Goal: Task Accomplishment & Management: Complete application form

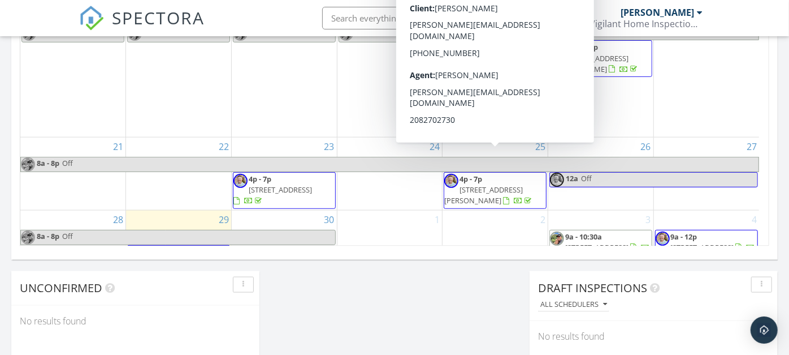
click at [400, 210] on div "1" at bounding box center [390, 246] width 105 height 72
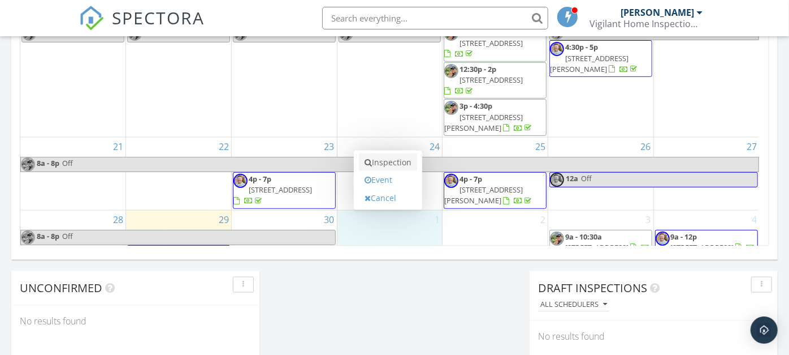
click at [387, 161] on link "Inspection" at bounding box center [388, 162] width 58 height 18
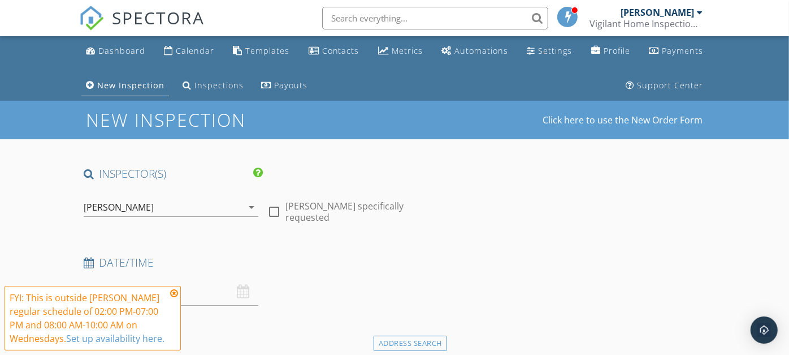
click at [209, 200] on div "[PERSON_NAME]" at bounding box center [163, 207] width 159 height 18
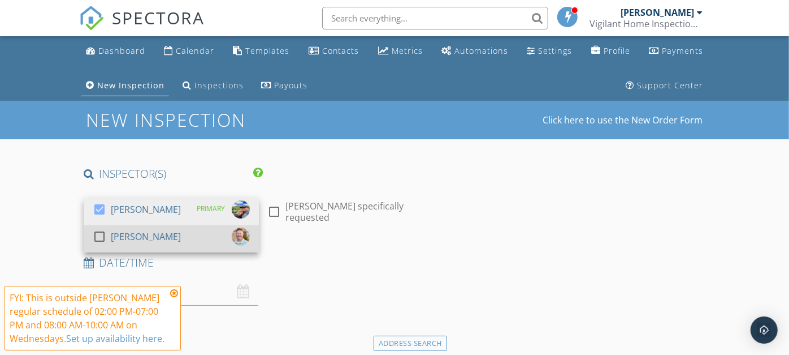
click at [159, 237] on div "[PERSON_NAME]" at bounding box center [146, 236] width 70 height 18
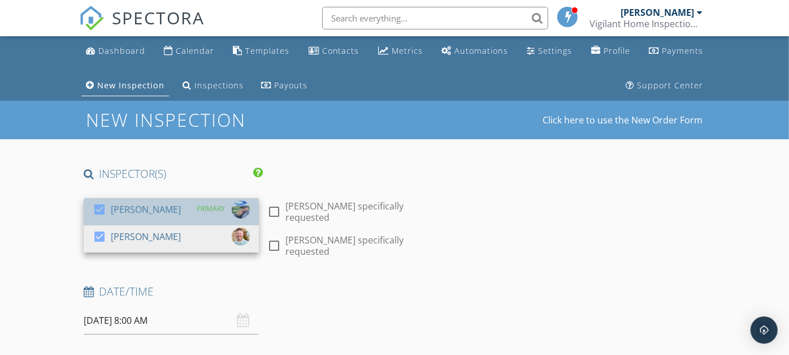
click at [148, 206] on div "[PERSON_NAME]" at bounding box center [146, 209] width 70 height 18
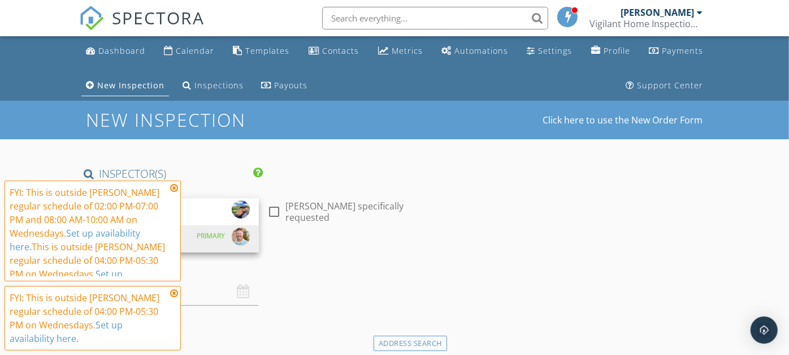
click at [171, 185] on icon at bounding box center [174, 187] width 8 height 9
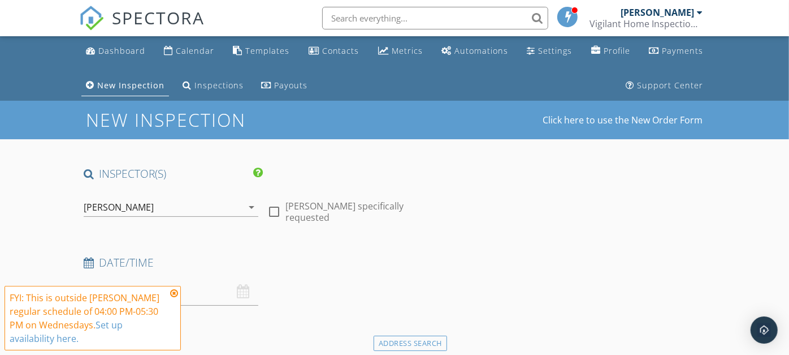
click at [172, 289] on icon at bounding box center [174, 292] width 8 height 9
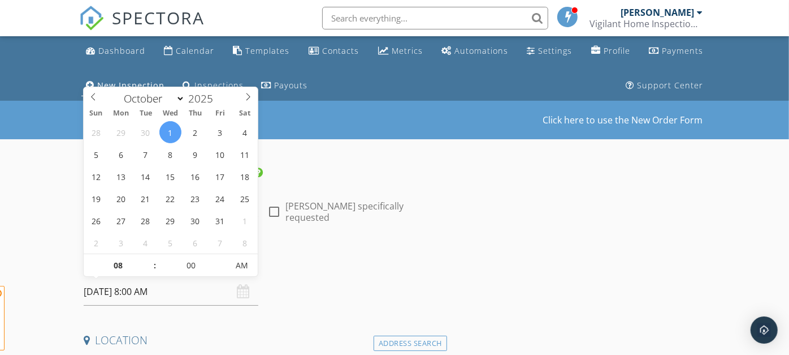
click at [215, 292] on input "10/01/2025 8:00 AM" at bounding box center [171, 292] width 175 height 28
click at [132, 261] on input "08" at bounding box center [119, 265] width 70 height 23
type input "04"
type input "10/01/2025 4:00 AM"
click at [194, 261] on input "00" at bounding box center [192, 265] width 70 height 23
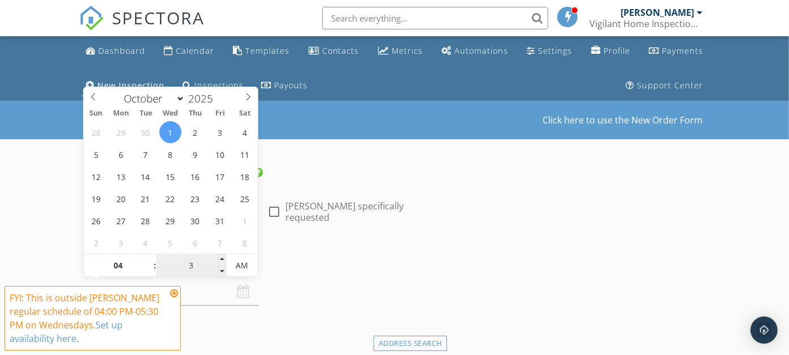
type input "30"
type input "[DATE] 4:30 PM"
click at [244, 271] on span "AM" at bounding box center [241, 265] width 31 height 23
type input "30"
click at [128, 267] on input "04" at bounding box center [119, 265] width 70 height 23
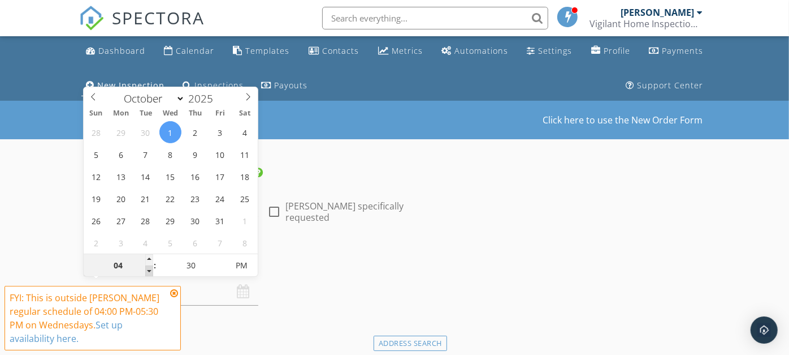
type input "03"
type input "10/01/2025 3:30 PM"
click at [149, 270] on span at bounding box center [149, 270] width 8 height 11
type input "02"
type input "10/01/2025 2:30 PM"
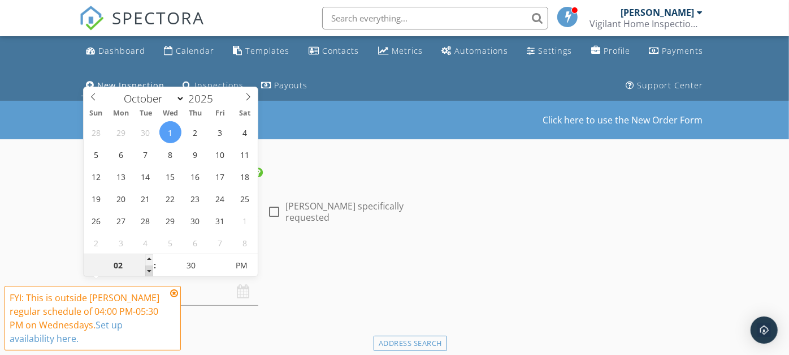
click at [149, 270] on span at bounding box center [149, 270] width 8 height 11
type input "01"
type input "10/01/2025 1:30 PM"
click at [149, 270] on span at bounding box center [149, 270] width 8 height 11
type input "12"
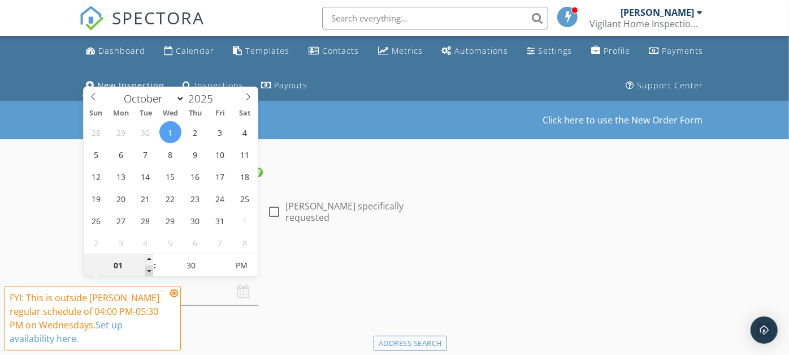
type input "10/01/2025 12:30 PM"
click at [149, 270] on span at bounding box center [149, 270] width 8 height 11
type input "11"
type input "10/01/2025 11:30 AM"
click at [149, 270] on span at bounding box center [149, 270] width 8 height 11
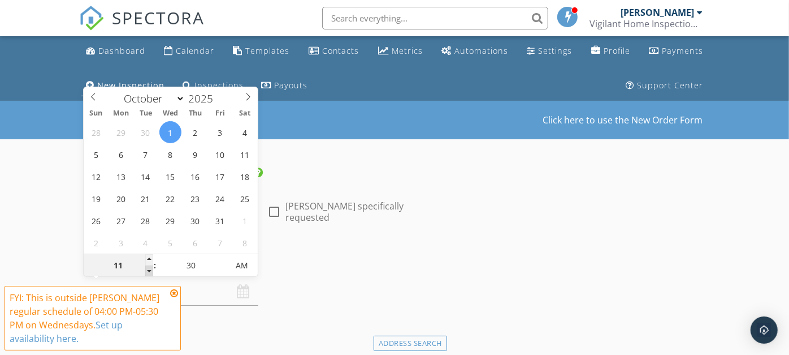
type input "10"
type input "10/01/2025 10:30 AM"
click at [149, 270] on span at bounding box center [149, 270] width 8 height 11
type input "09"
type input "10/01/2025 9:30 AM"
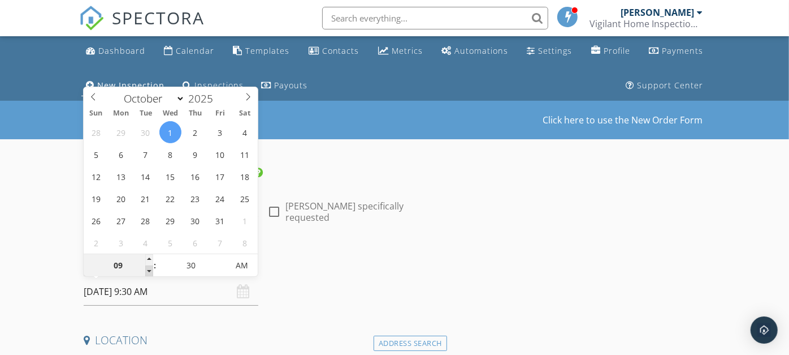
click at [149, 270] on span at bounding box center [149, 270] width 8 height 11
type input "08"
type input "10/01/2025 8:30 AM"
click at [149, 270] on span at bounding box center [149, 270] width 8 height 11
type input "07"
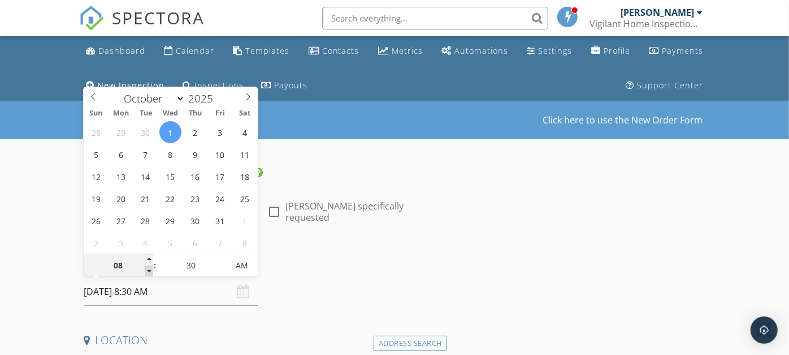
type input "10/01/2025 7:30 AM"
click at [149, 270] on span at bounding box center [149, 270] width 8 height 11
type input "06"
type input "10/01/2025 6:30 AM"
click at [149, 270] on span at bounding box center [149, 270] width 8 height 11
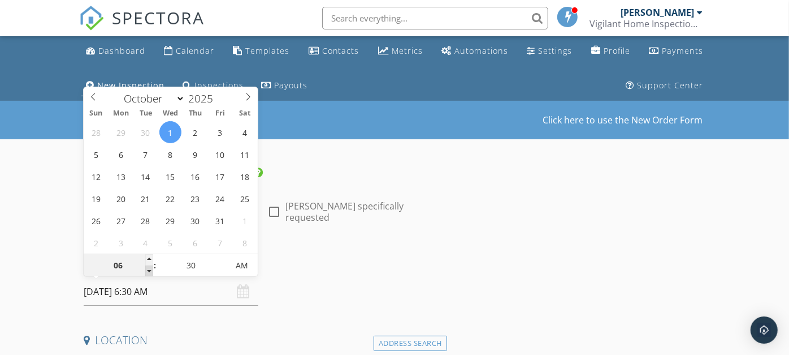
type input "05"
type input "10/01/2025 5:30 AM"
click at [149, 271] on span at bounding box center [149, 270] width 8 height 11
type input "04"
click at [149, 271] on span at bounding box center [149, 270] width 8 height 11
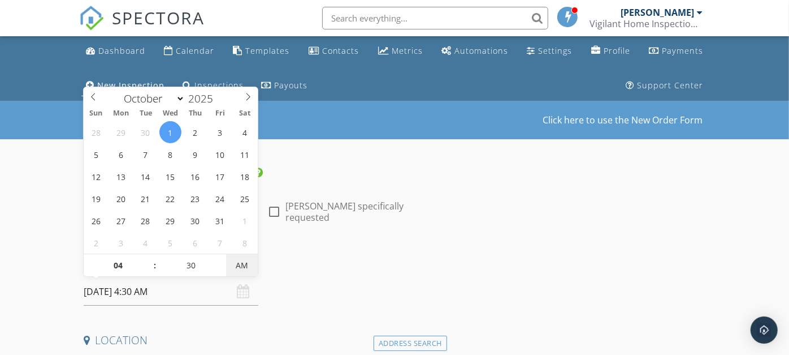
type input "[DATE] 4:30 PM"
click at [237, 268] on span "AM" at bounding box center [241, 265] width 31 height 23
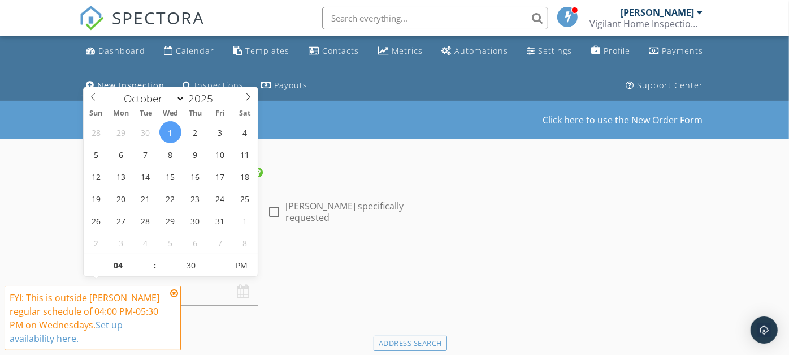
click at [174, 291] on icon at bounding box center [174, 292] width 8 height 9
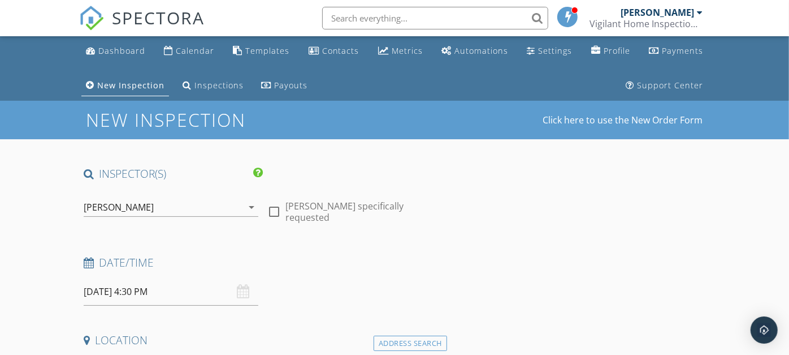
click at [344, 274] on div "Date/Time" at bounding box center [263, 266] width 368 height 23
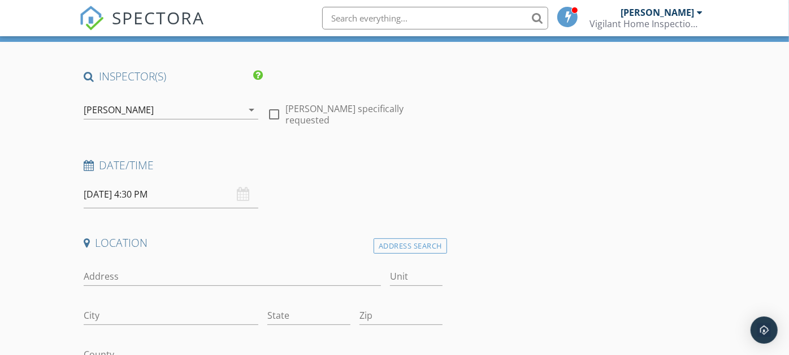
scroll to position [126, 0]
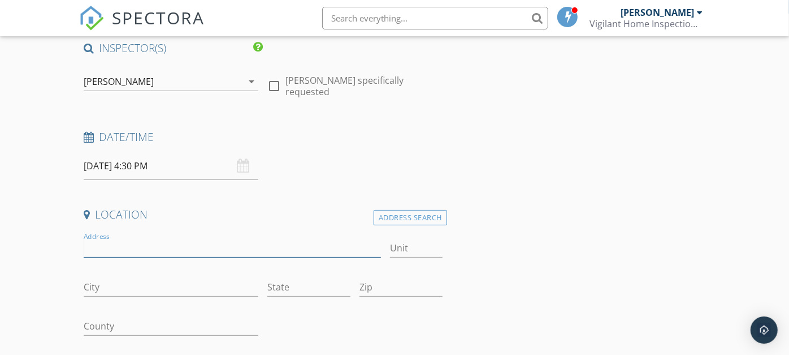
click at [260, 240] on input "Address" at bounding box center [233, 248] width 298 height 19
type input "2399"
click at [392, 210] on div "Address Search" at bounding box center [411, 217] width 74 height 15
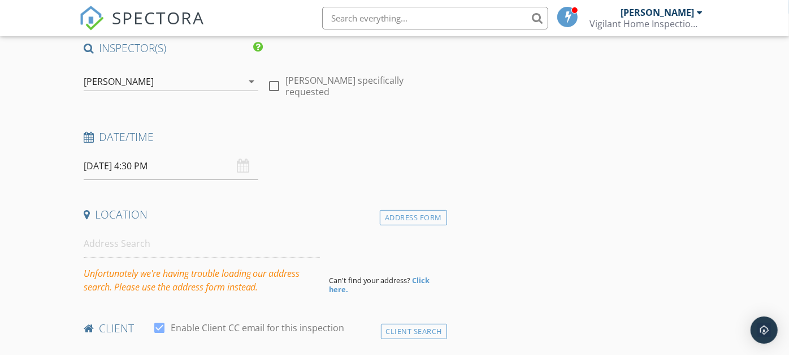
click at [423, 282] on strong "Click here." at bounding box center [379, 284] width 101 height 19
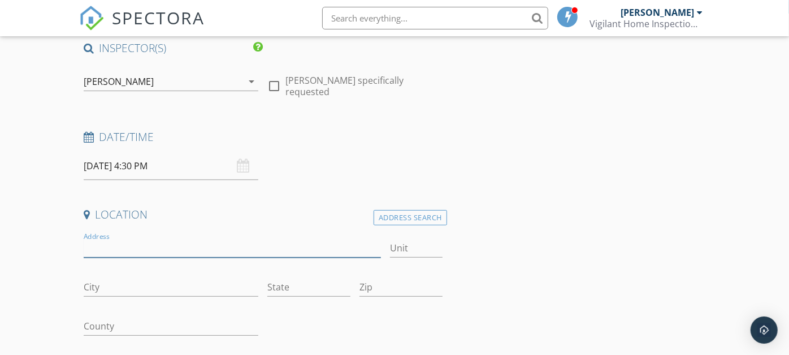
click at [158, 245] on input "Address" at bounding box center [233, 248] width 298 height 19
type input "2399 E Riverwalk Dr"
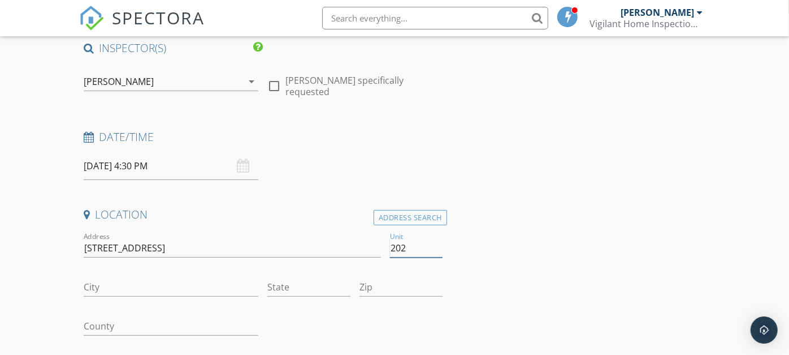
type input "202"
type input "Boise"
type input "ID"
type input "83706"
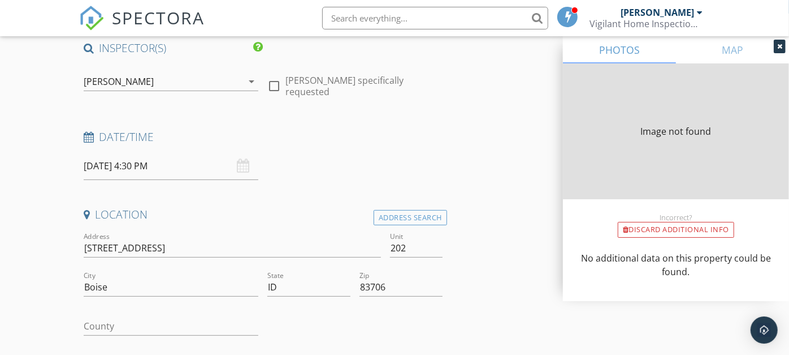
type input "1146"
type input "2005"
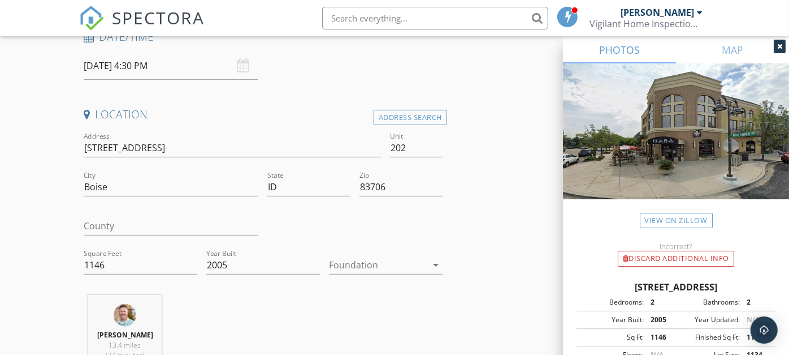
scroll to position [251, 0]
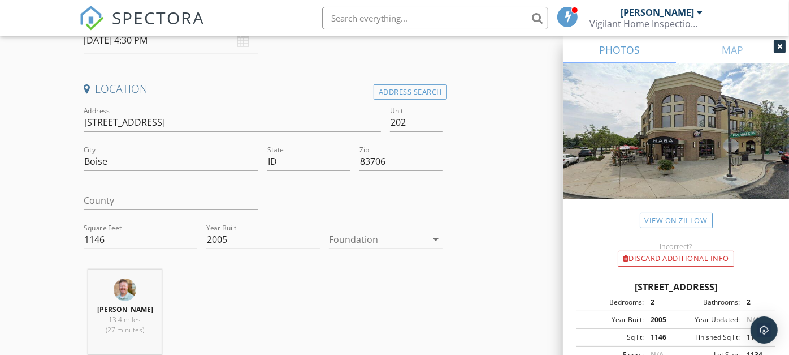
click at [356, 233] on div at bounding box center [378, 239] width 98 height 18
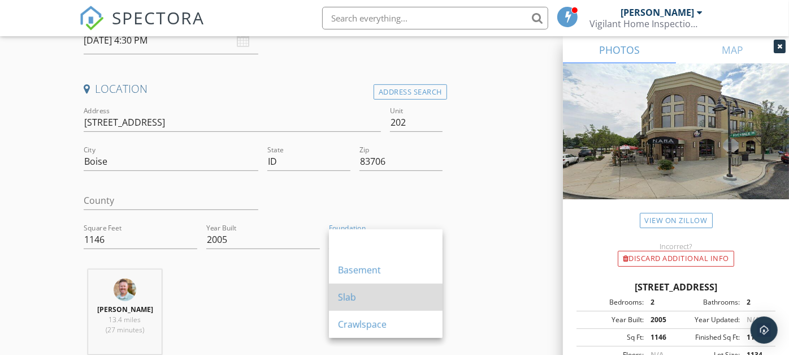
scroll to position [314, 0]
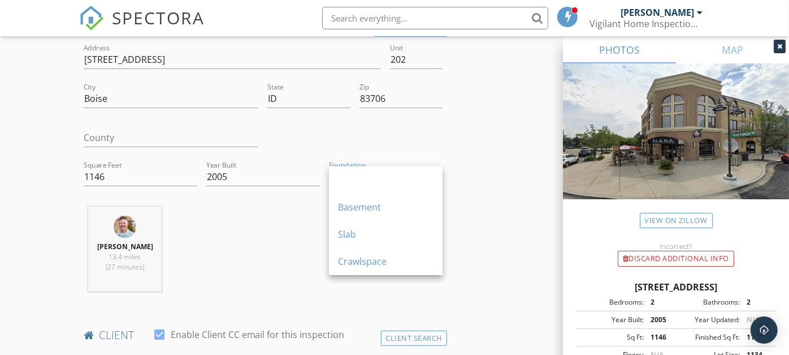
click at [382, 293] on div "Ryan Nichols 13.4 miles (27 minutes)" at bounding box center [263, 253] width 368 height 94
click at [366, 175] on div at bounding box center [378, 176] width 98 height 18
click at [373, 229] on div "Slab" at bounding box center [386, 234] width 96 height 14
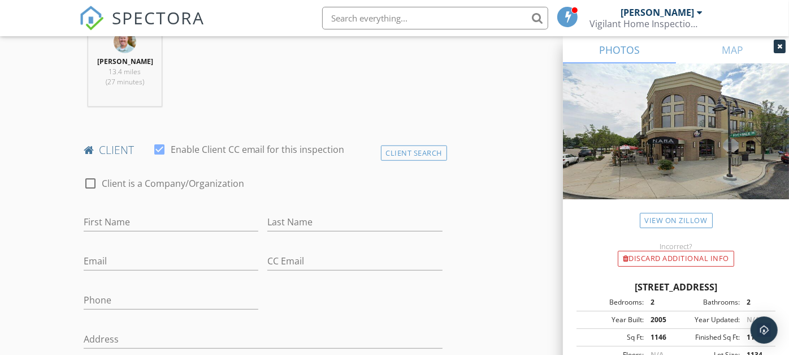
scroll to position [502, 0]
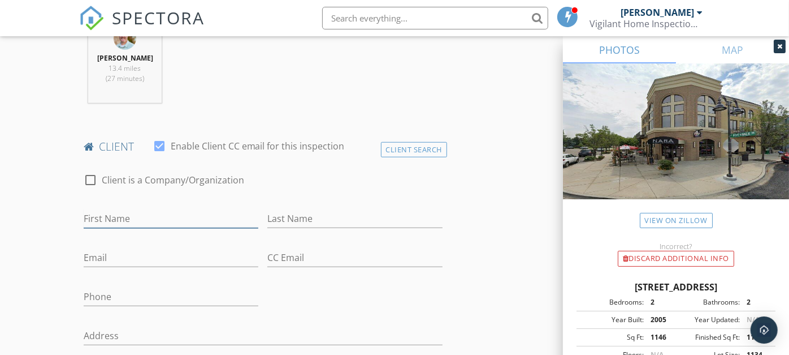
click at [220, 219] on input "First Name" at bounding box center [171, 218] width 175 height 19
paste input "Michael Keith Withers"
drag, startPoint x: 144, startPoint y: 214, endPoint x: 187, endPoint y: 215, distance: 42.4
click at [187, 215] on input "Michael Keith Withers" at bounding box center [171, 218] width 175 height 19
type input "Michael Keith Withers"
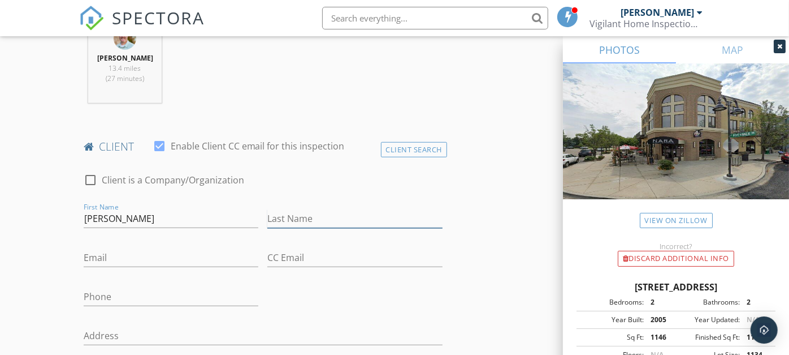
click at [302, 214] on input "Last Name" at bounding box center [354, 218] width 175 height 19
paste input "Withers"
type input "Withers"
click at [218, 209] on input "Michael Keith Withers" at bounding box center [171, 218] width 175 height 19
type input "Michael Keith"
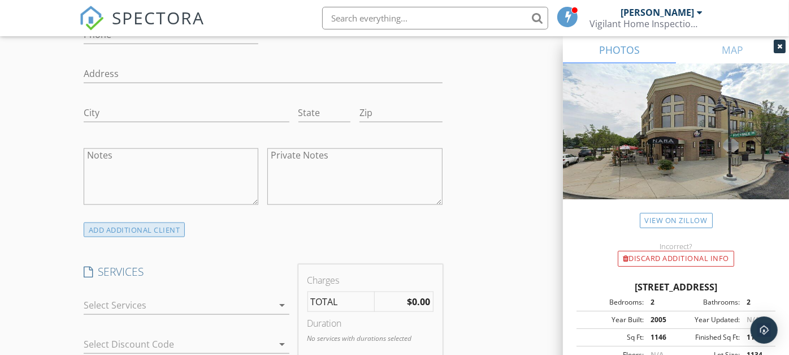
scroll to position [754, 0]
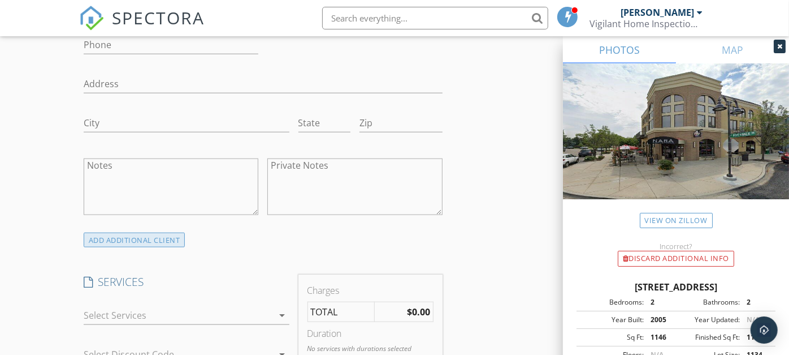
click at [169, 238] on div "ADD ADDITIONAL client" at bounding box center [135, 239] width 102 height 15
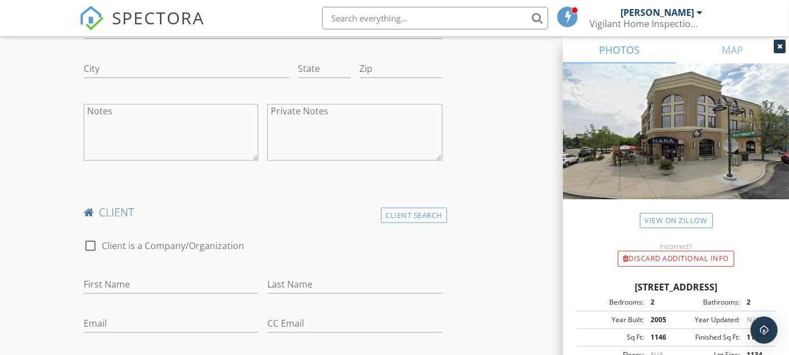
scroll to position [879, 0]
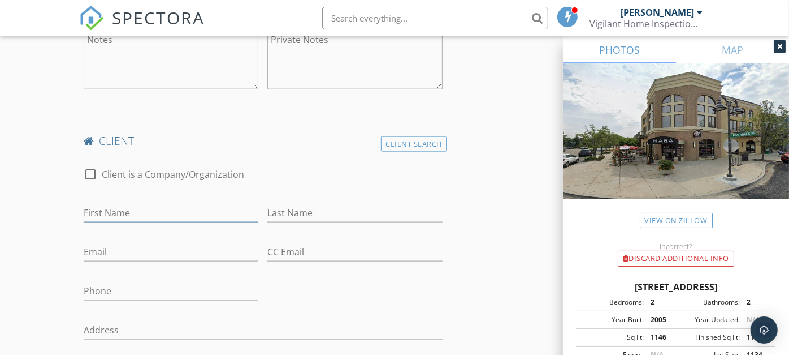
click at [155, 209] on input "First Name" at bounding box center [171, 213] width 175 height 19
paste input "Shannon Marie Bennett"
drag, startPoint x: 149, startPoint y: 210, endPoint x: 266, endPoint y: 192, distance: 118.9
click at [266, 192] on div "check_box_outline_blank Client is a Company/Organization First Name Shannon Mar…" at bounding box center [263, 317] width 368 height 322
type input "Shannon Marie"
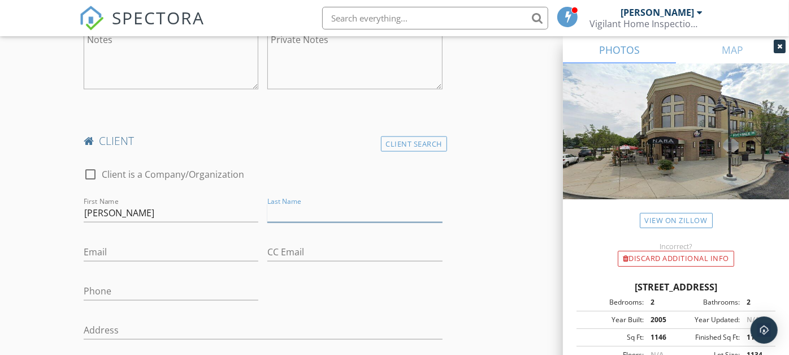
click at [307, 204] on input "Last Name" at bounding box center [354, 213] width 175 height 19
paste input "Bennett"
type input "Bennett"
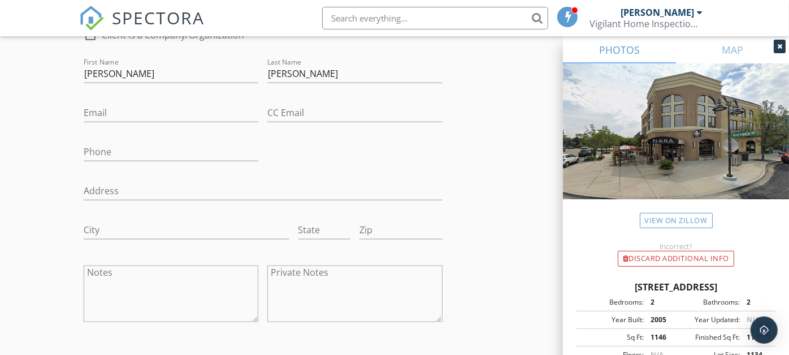
scroll to position [502, 0]
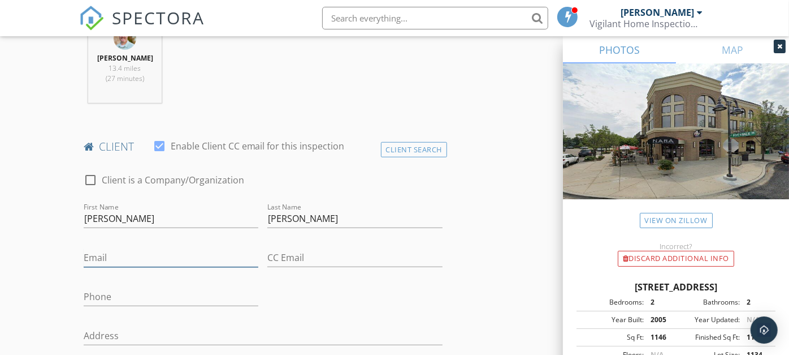
click at [118, 250] on input "Email" at bounding box center [171, 257] width 175 height 19
paste input "mike.withers@albertsons.com"
type input "mike.withers@albertsons.com"
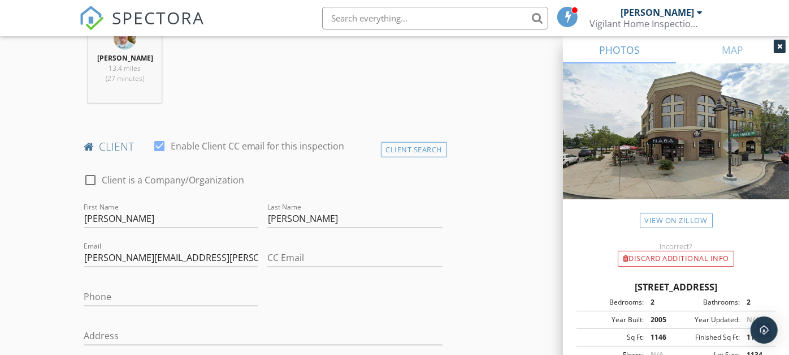
click at [176, 276] on div at bounding box center [171, 274] width 175 height 7
click at [171, 282] on div "Phone" at bounding box center [171, 298] width 175 height 37
click at [165, 289] on input "Phone" at bounding box center [171, 296] width 175 height 19
paste input "407-670-9019"
type input "407-670-9019"
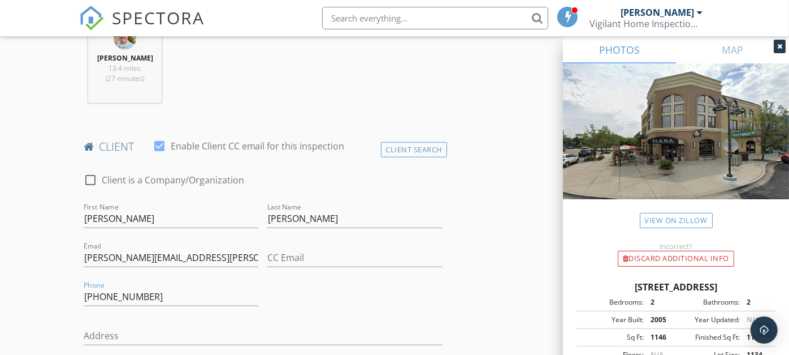
click at [332, 287] on div "check_box_outline_blank Client is a Company/Organization First Name Michael Kei…" at bounding box center [263, 323] width 368 height 322
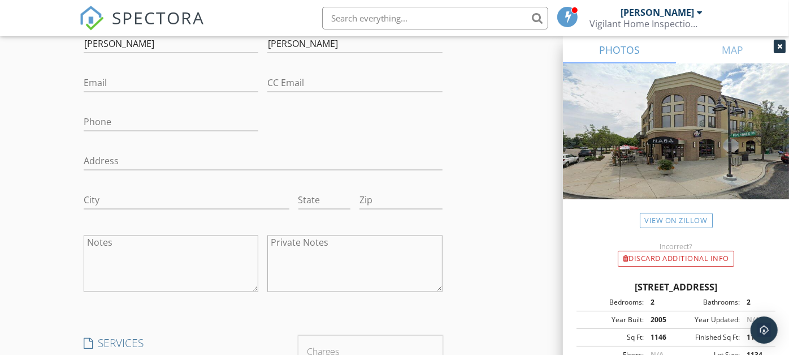
scroll to position [1068, 0]
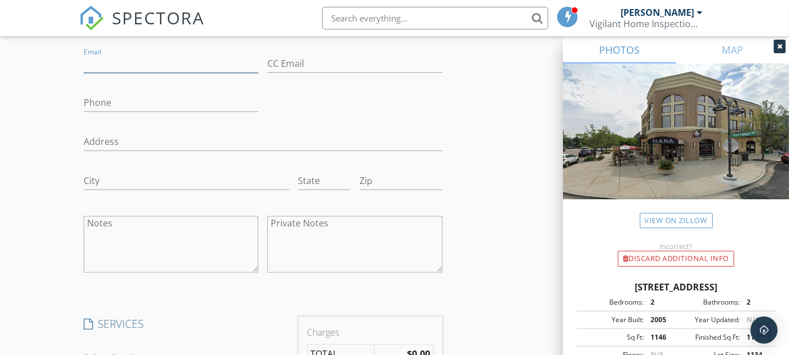
click at [142, 60] on input "Email" at bounding box center [171, 63] width 175 height 19
paste input "shannon.bennett@pepsico.com"
type input "shannon.bennett@pepsico.com"
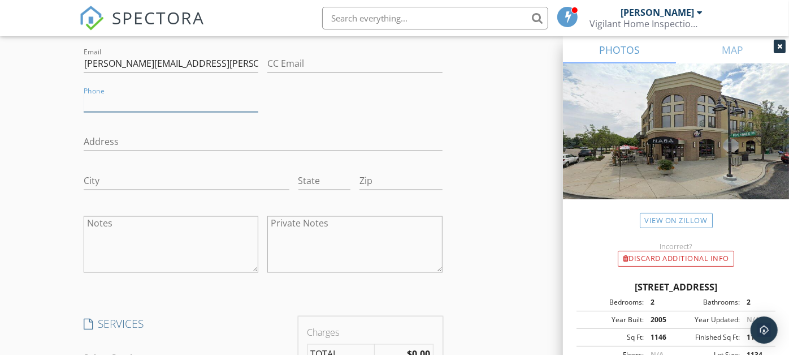
click at [171, 94] on input "Phone" at bounding box center [171, 102] width 175 height 19
click at [119, 98] on input "Phone" at bounding box center [171, 102] width 175 height 19
paste input "520-251-0536"
type input "520-251-0536"
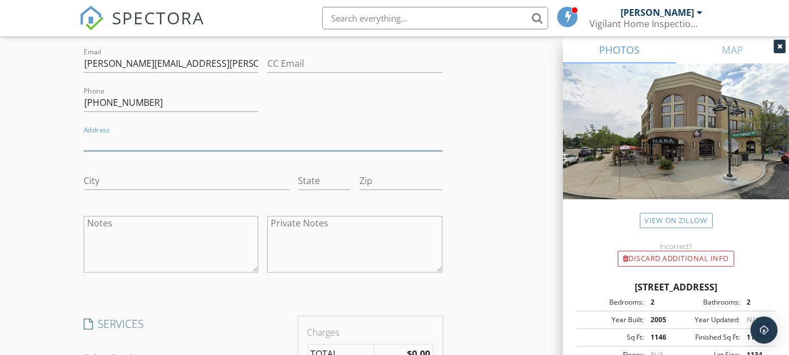
click at [395, 144] on input "Address" at bounding box center [263, 141] width 359 height 19
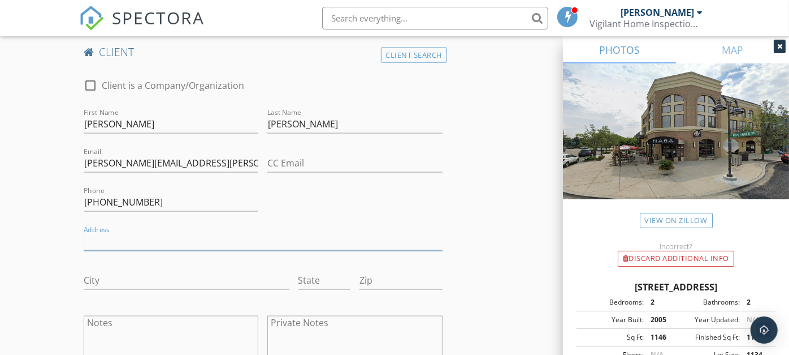
scroll to position [879, 0]
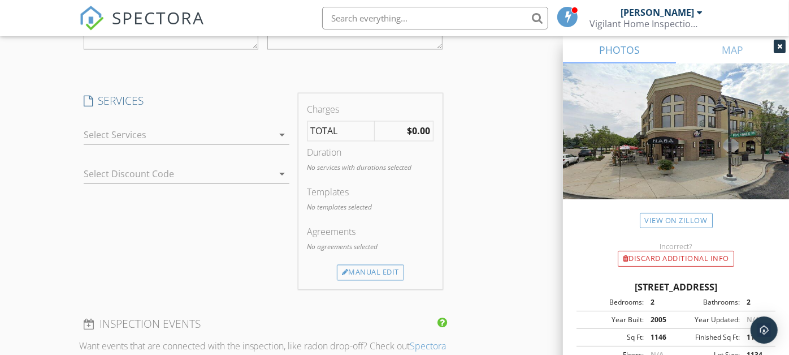
scroll to position [1319, 0]
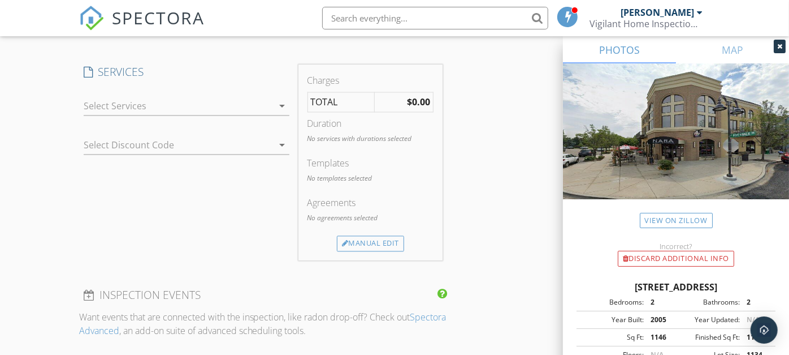
click at [252, 109] on div at bounding box center [179, 106] width 190 height 18
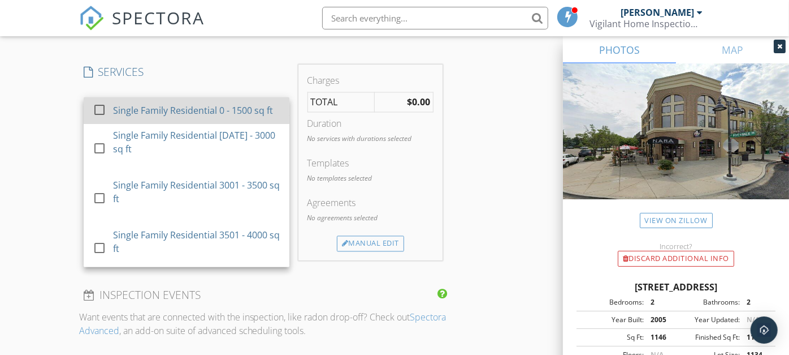
click at [221, 116] on div "Single Family Residential 0 - 1500 sq ft" at bounding box center [193, 111] width 160 height 14
checkbox input "true"
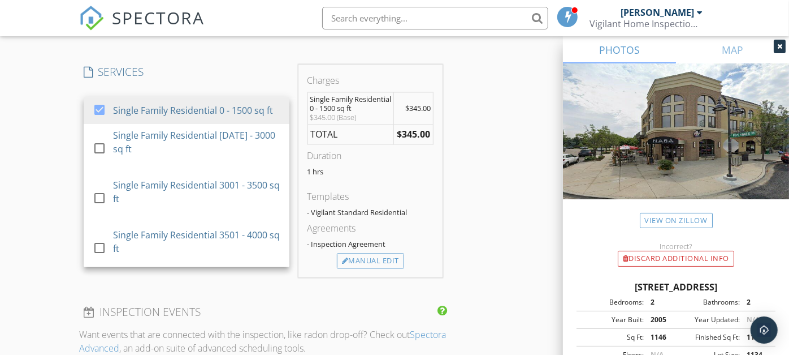
click at [485, 184] on div "INSPECTOR(S) check_box_outline_blank Paul Bradley check_box Ryan Nichols PRIMAR…" at bounding box center [395, 38] width 632 height 2383
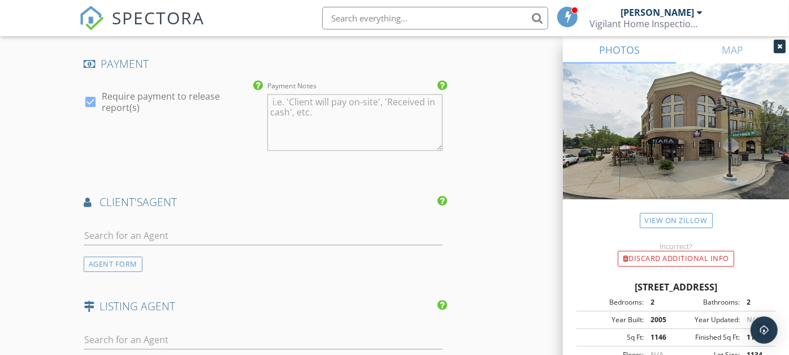
scroll to position [1759, 0]
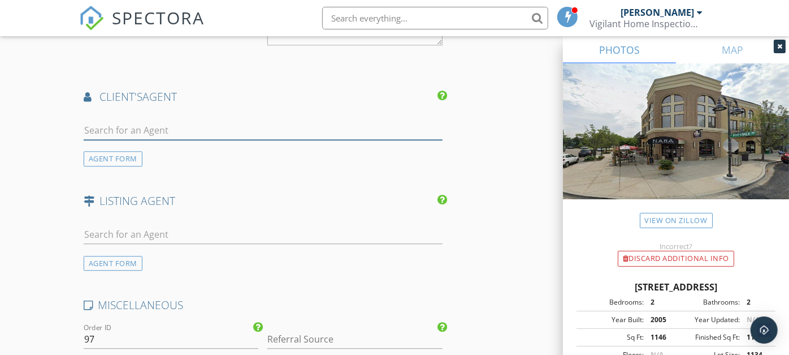
click at [188, 132] on input "text" at bounding box center [263, 130] width 359 height 19
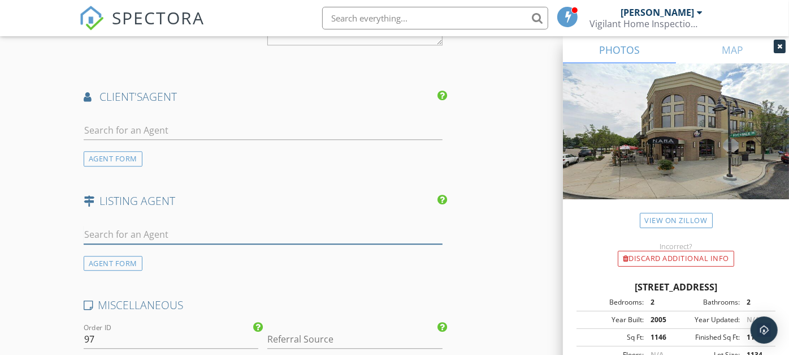
click at [180, 238] on input "text" at bounding box center [263, 234] width 359 height 19
paste input "Chelsea Story"
click at [287, 269] on div "Chelsea Story AGENT FORM" at bounding box center [263, 243] width 368 height 54
click at [310, 242] on input "Chelsea Story" at bounding box center [263, 234] width 359 height 19
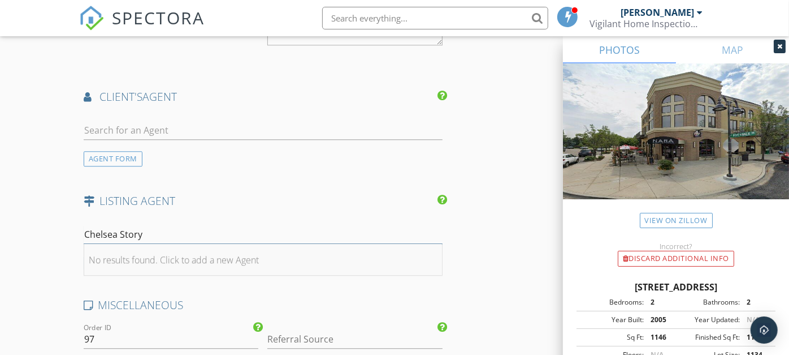
type input "Chelsea Story"
click at [185, 275] on li "No results found. Click to add a new Agent" at bounding box center [263, 260] width 358 height 32
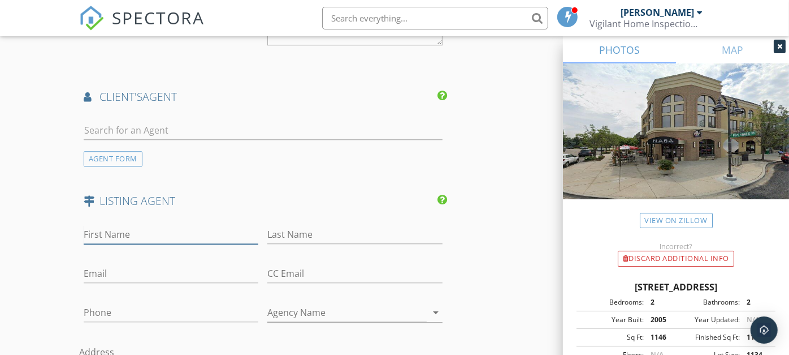
click at [136, 231] on input "First Name" at bounding box center [171, 234] width 175 height 19
paste input "Chelsea Story"
drag, startPoint x: 120, startPoint y: 231, endPoint x: 157, endPoint y: 234, distance: 36.9
click at [157, 234] on input "Chelsea Story" at bounding box center [171, 234] width 175 height 19
type input "Chelsea"
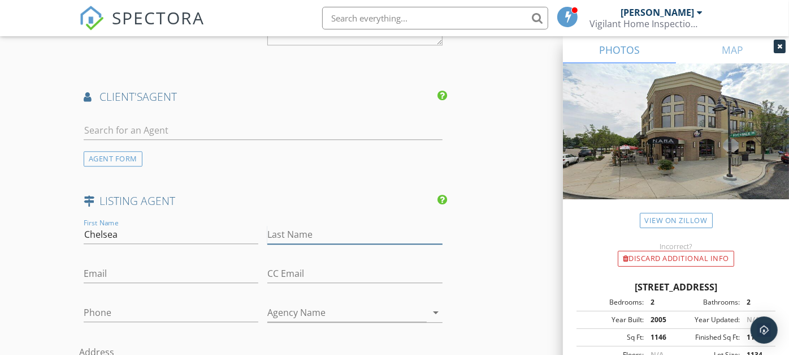
click at [287, 236] on input "Last Name" at bounding box center [354, 234] width 175 height 19
paste input "Story"
type input "Story"
click at [184, 275] on input "Email" at bounding box center [171, 273] width 175 height 19
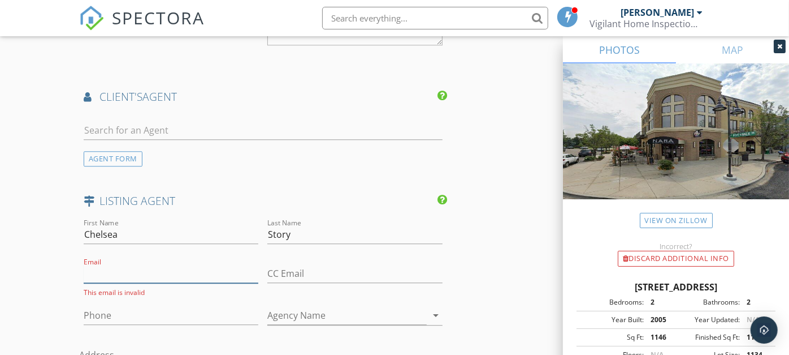
paste input "Story@ChelseaStory.com"
type input "Story@ChelseaStory.com"
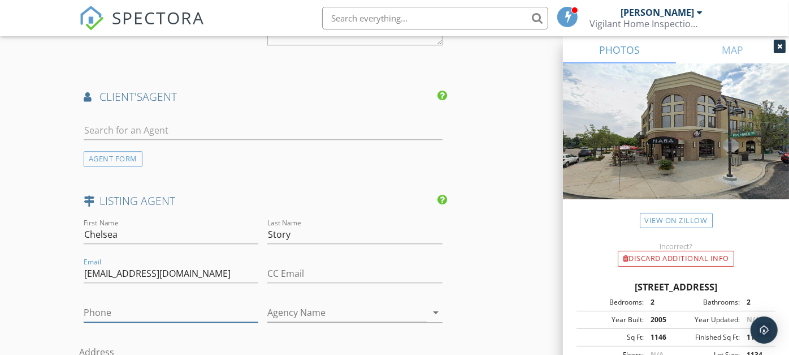
click at [170, 311] on input "Phone" at bounding box center [171, 312] width 175 height 19
paste input "208-713-5415"
type input "208-713-5415"
click at [442, 214] on div "LISTING AGENT" at bounding box center [263, 204] width 368 height 23
click at [383, 307] on input "Agency Name" at bounding box center [346, 312] width 159 height 19
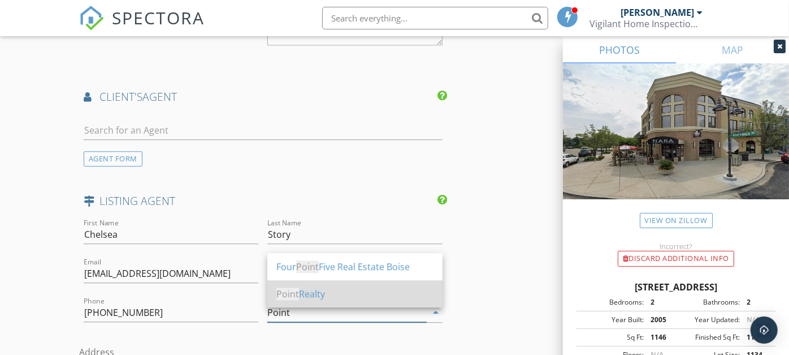
click at [317, 293] on div "Point Realty" at bounding box center [354, 294] width 157 height 14
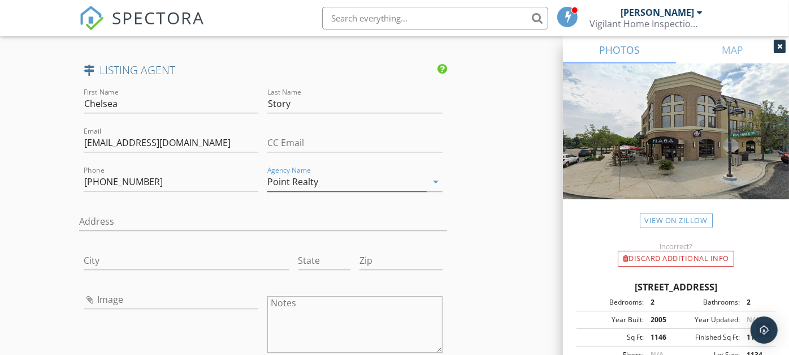
scroll to position [1947, 0]
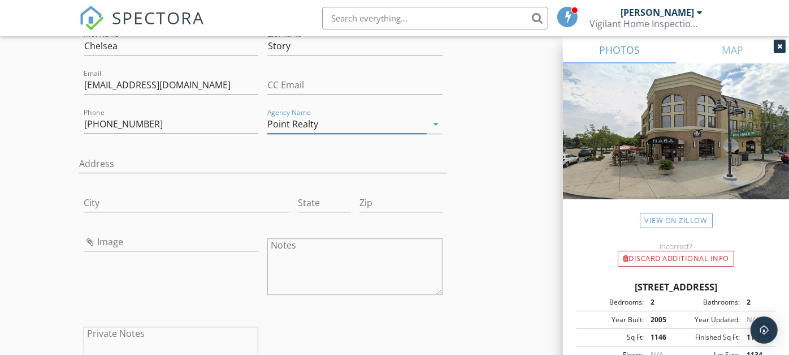
type input "Point Realty"
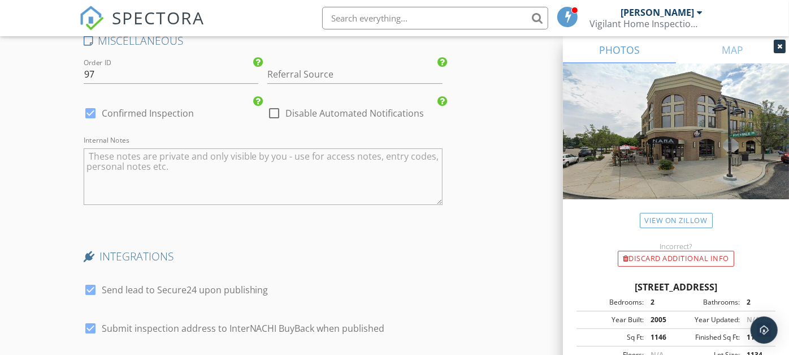
scroll to position [2387, 0]
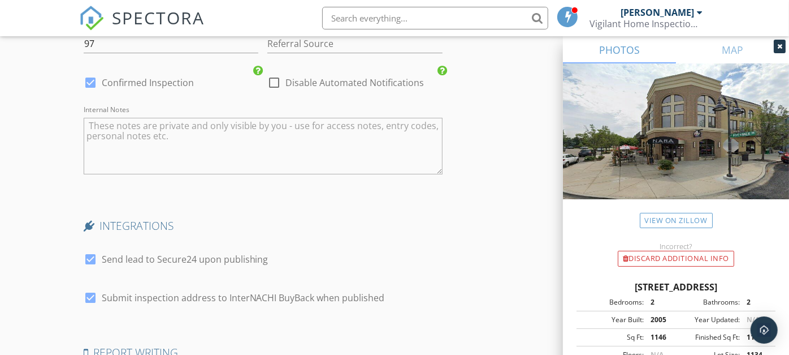
click at [147, 85] on label "Confirmed Inspection" at bounding box center [148, 82] width 92 height 11
checkbox input "false"
checkbox input "true"
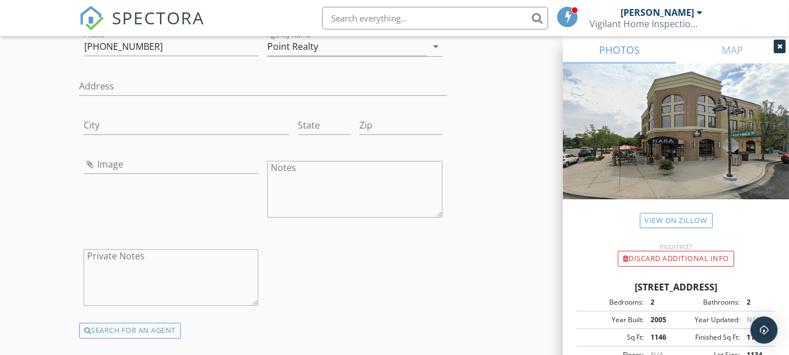
scroll to position [1947, 0]
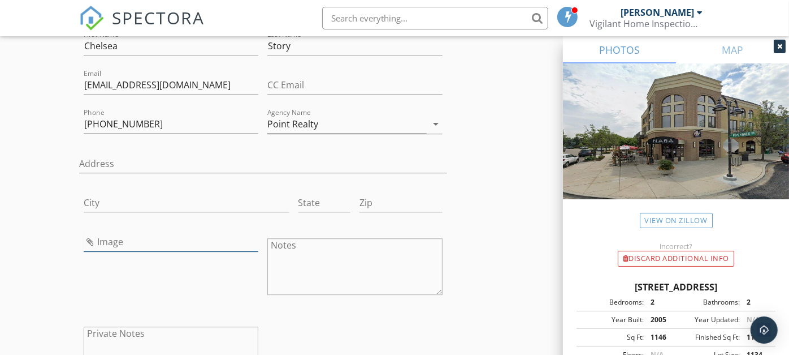
click at [103, 239] on input "Image" at bounding box center [171, 241] width 175 height 19
type input "download.jpg"
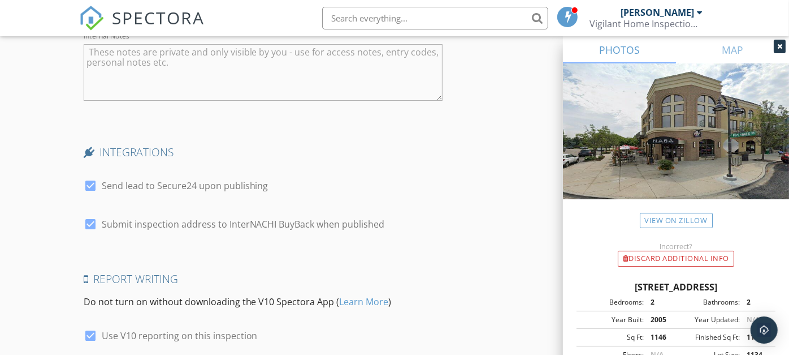
scroll to position [2557, 0]
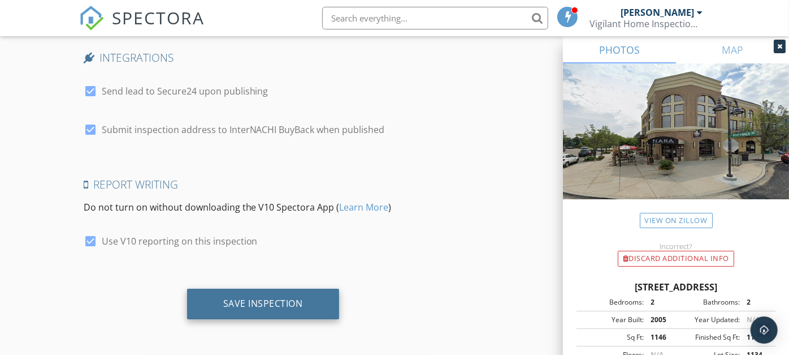
click at [289, 306] on div "Save Inspection" at bounding box center [263, 302] width 80 height 11
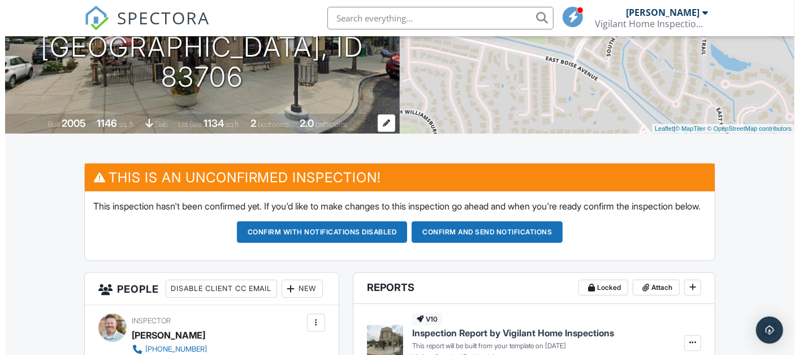
scroll to position [63, 0]
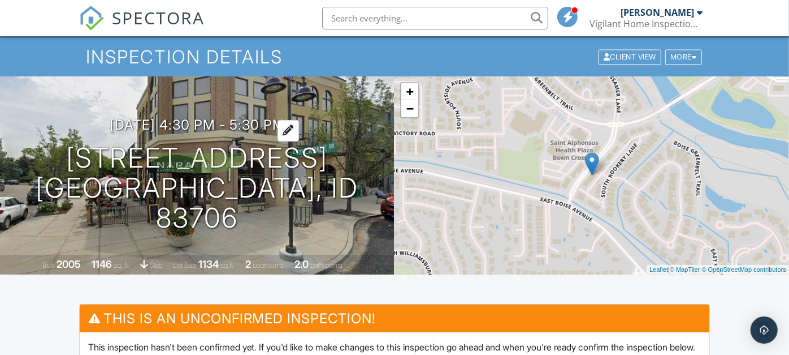
click at [299, 140] on div at bounding box center [288, 130] width 21 height 21
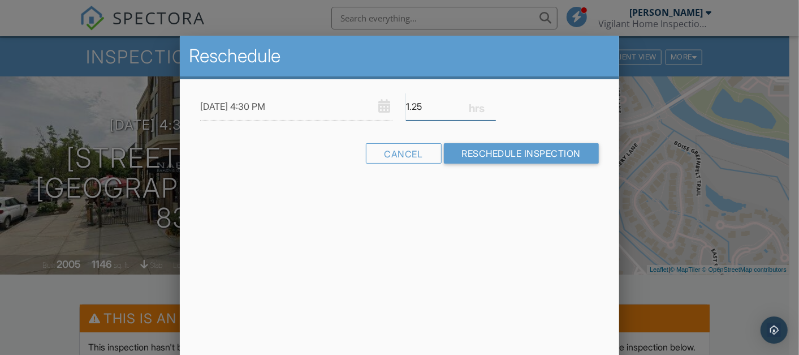
click at [491, 100] on input "1.25" at bounding box center [450, 107] width 89 height 28
click at [491, 100] on input "1.5" at bounding box center [450, 107] width 89 height 28
click at [491, 100] on input "1.75" at bounding box center [450, 107] width 89 height 28
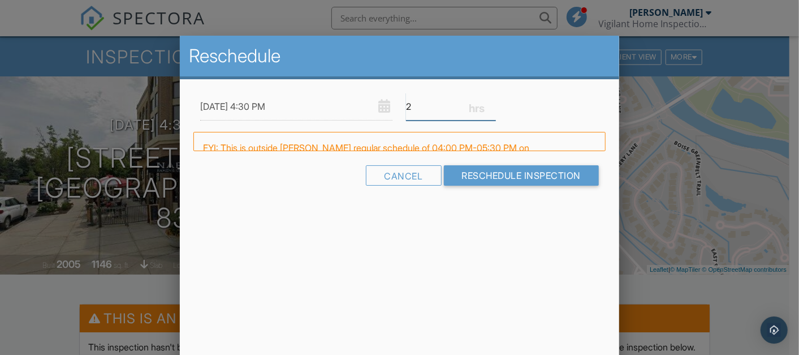
click at [491, 100] on input "2" at bounding box center [450, 107] width 89 height 28
click at [491, 100] on input "2.25" at bounding box center [450, 107] width 89 height 28
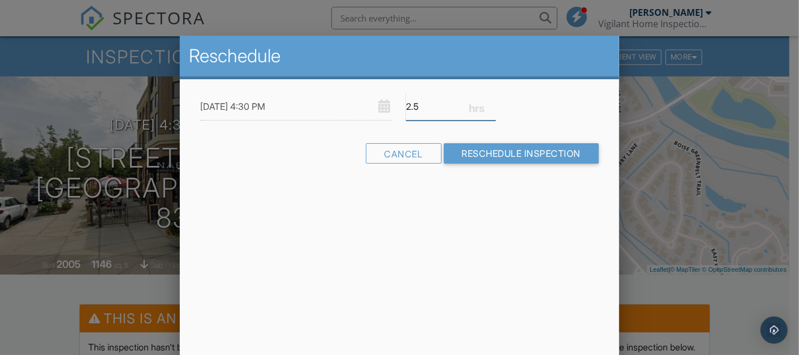
type input "2.5"
click at [491, 100] on input "2.5" at bounding box center [450, 107] width 89 height 28
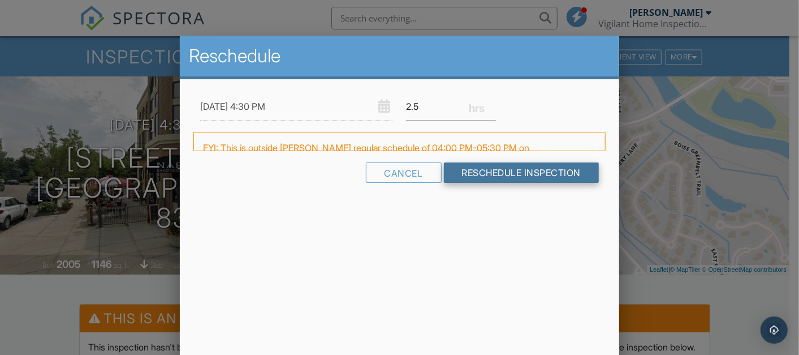
click at [487, 173] on form "[DATE] 4:30 PM 2.5 Warning: this date/time is in the past. FYI: This is outside…" at bounding box center [399, 142] width 412 height 98
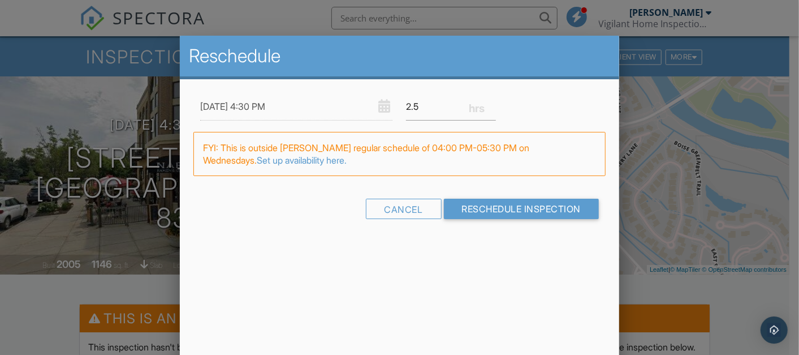
click at [487, 191] on form "[DATE] 4:30 PM 2.5 Warning: this date/time is in the past. FYI: This is outside…" at bounding box center [399, 160] width 412 height 135
click at [489, 198] on input "Reschedule Inspection" at bounding box center [521, 208] width 155 height 20
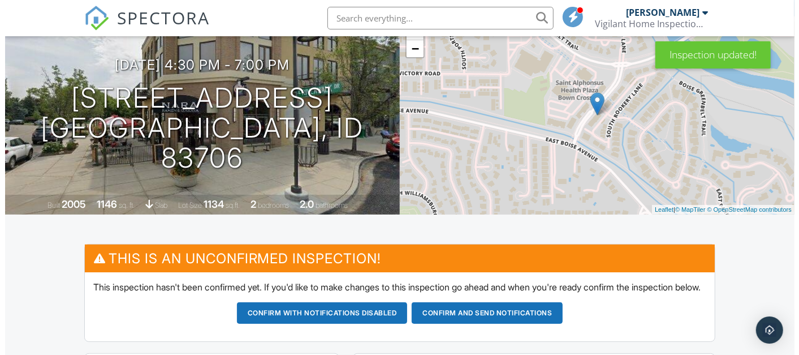
scroll to position [63, 0]
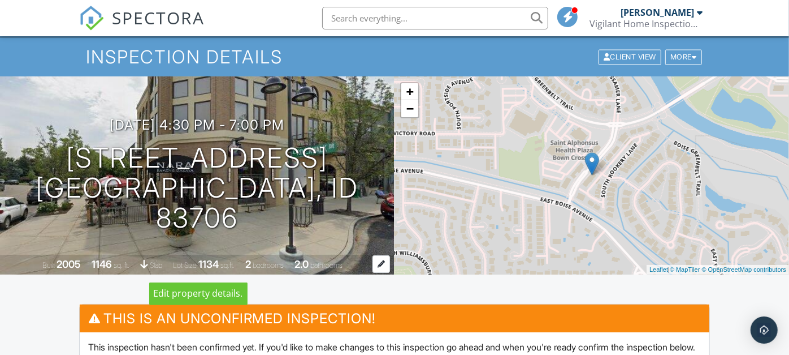
click at [380, 263] on div at bounding box center [382, 264] width 18 height 18
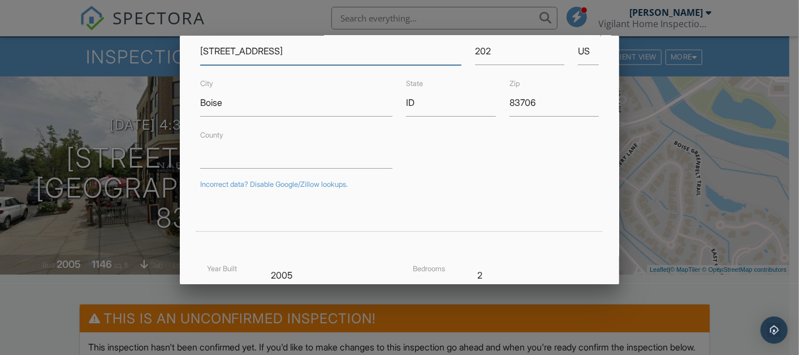
scroll to position [126, 0]
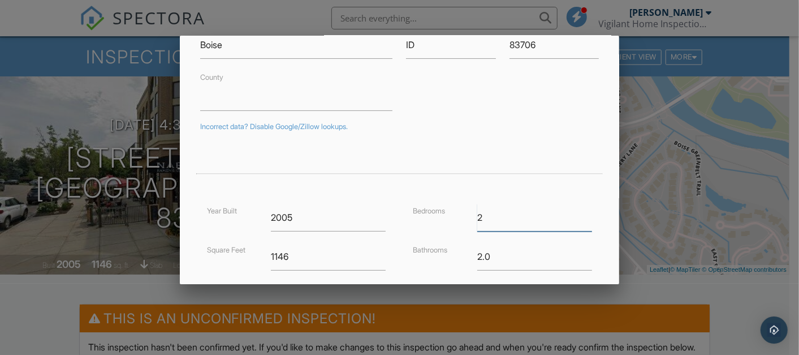
click at [509, 216] on input "2" at bounding box center [534, 218] width 115 height 28
type input "1"
click at [580, 219] on input "1" at bounding box center [534, 218] width 115 height 28
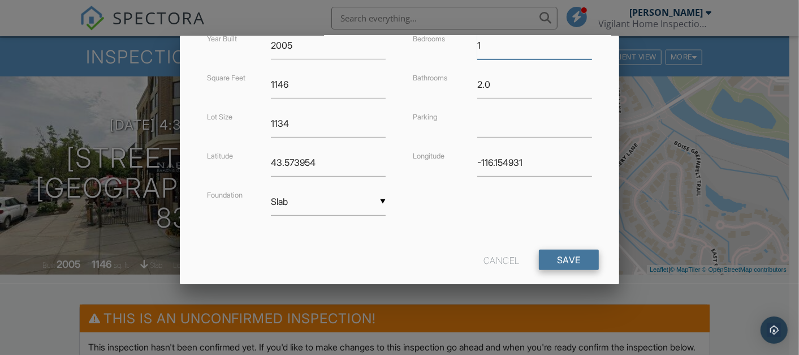
scroll to position [315, 0]
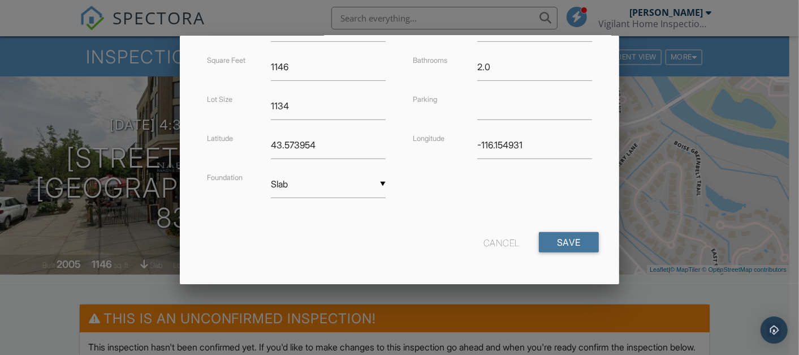
click at [575, 234] on input "Save" at bounding box center [569, 242] width 60 height 20
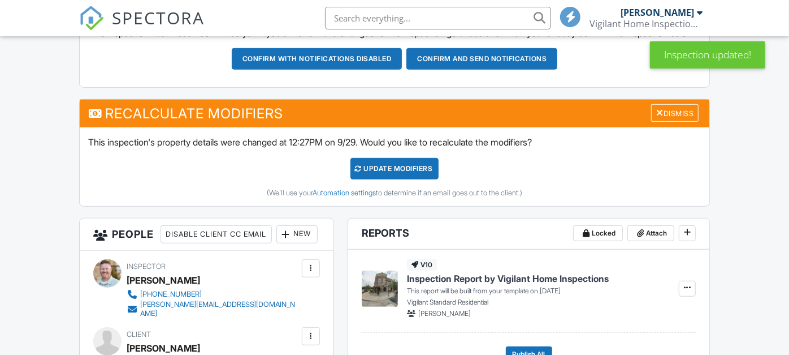
click at [376, 179] on div "UPDATE Modifiers" at bounding box center [395, 168] width 89 height 21
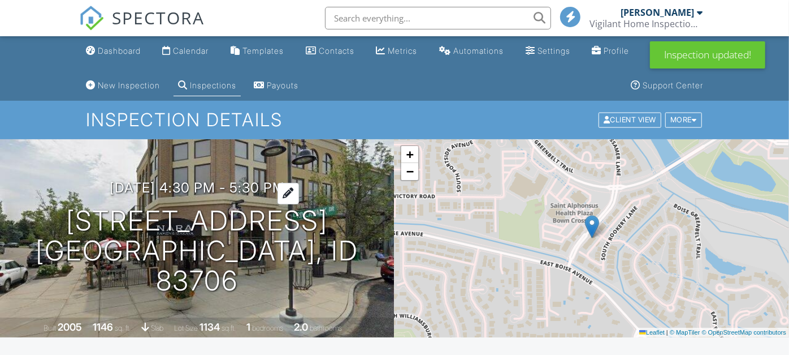
click at [294, 204] on div at bounding box center [288, 193] width 21 height 21
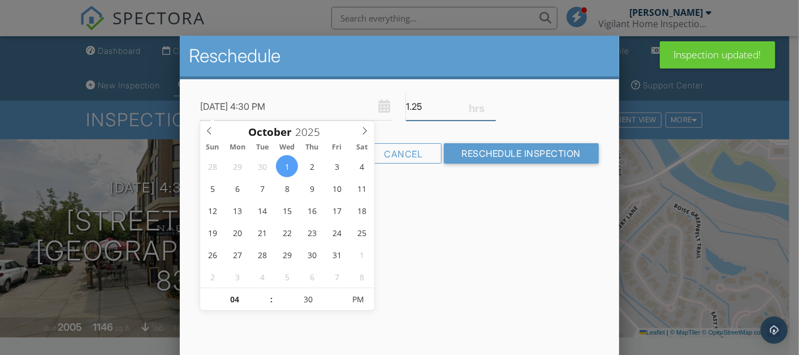
click at [487, 105] on input "1.25" at bounding box center [450, 107] width 89 height 28
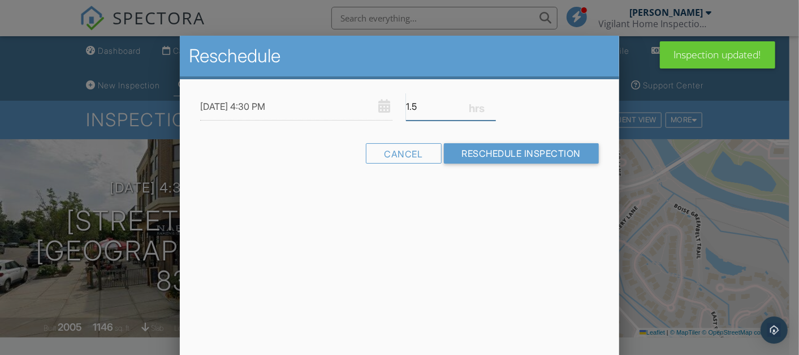
click at [489, 103] on input "1.5" at bounding box center [450, 107] width 89 height 28
click at [489, 103] on input "1.75" at bounding box center [450, 107] width 89 height 28
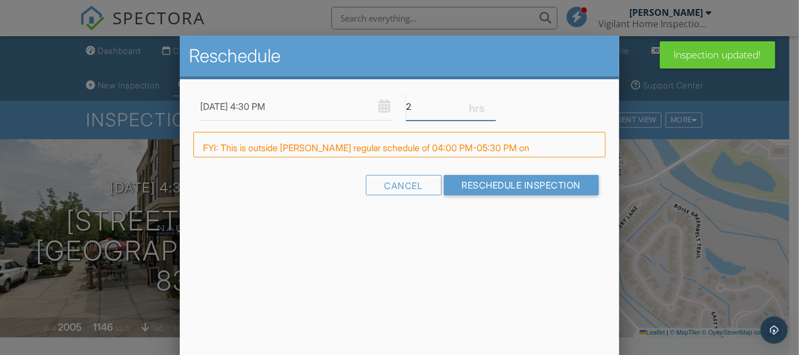
click at [489, 103] on input "2" at bounding box center [450, 107] width 89 height 28
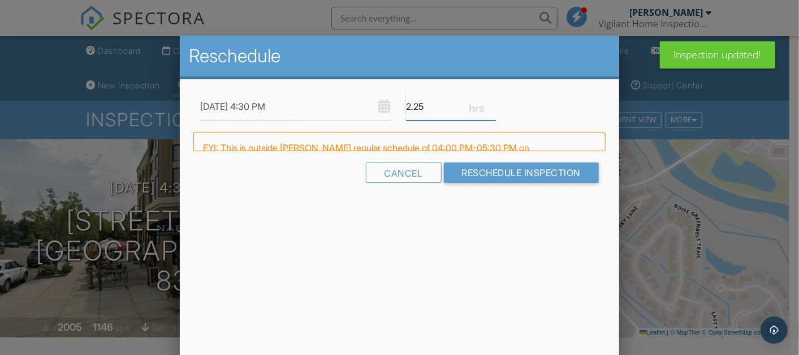
click at [489, 103] on input "2.25" at bounding box center [450, 107] width 89 height 28
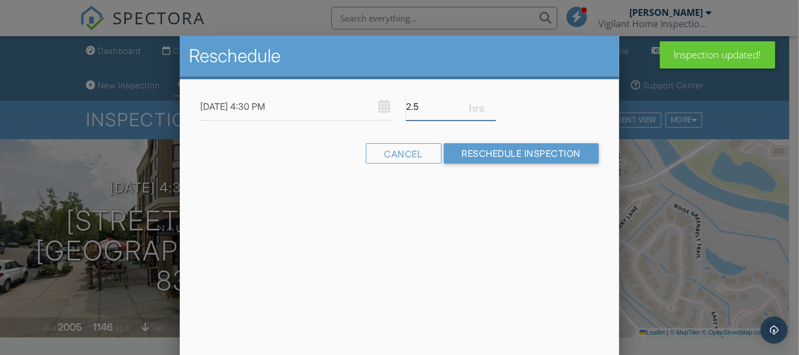
type input "2.5"
click at [489, 102] on input "2.5" at bounding box center [450, 107] width 89 height 28
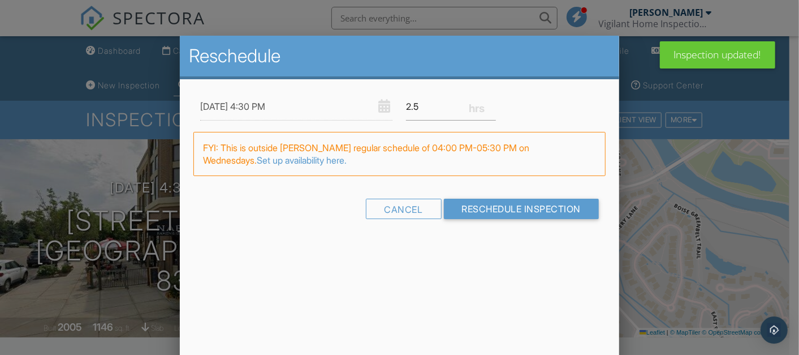
click at [504, 197] on form "10/01/2025 4:30 PM 2.5 Warning: this date/time is in the past. FYI: This is out…" at bounding box center [399, 160] width 412 height 135
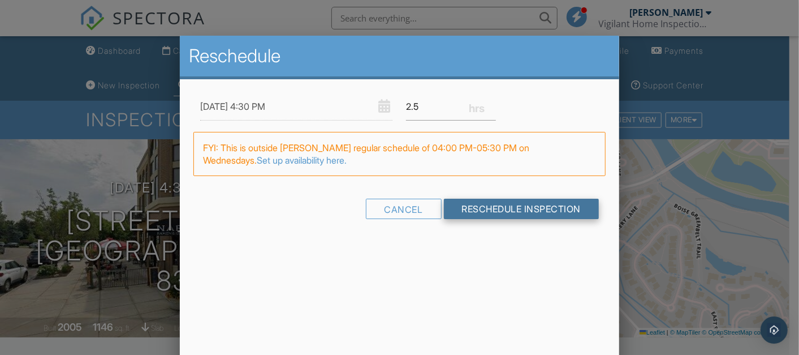
click at [539, 204] on input "Reschedule Inspection" at bounding box center [521, 208] width 155 height 20
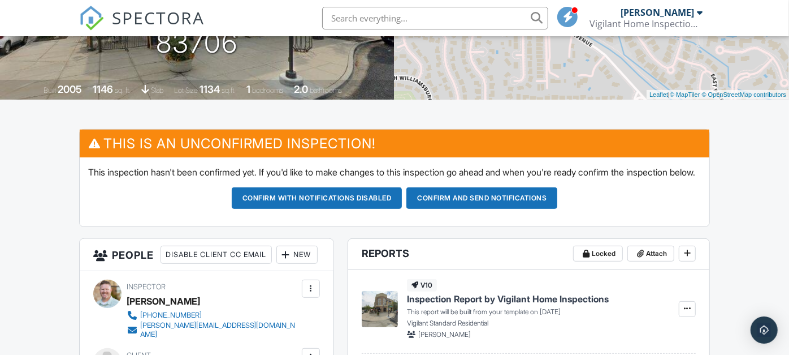
scroll to position [188, 0]
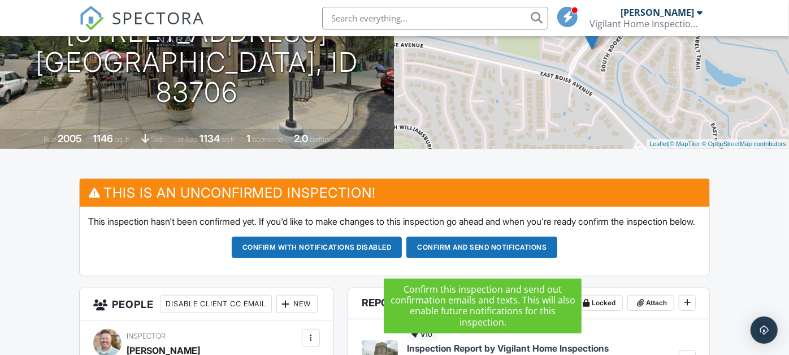
click at [491, 257] on button "Confirm and send notifications" at bounding box center [482, 246] width 151 height 21
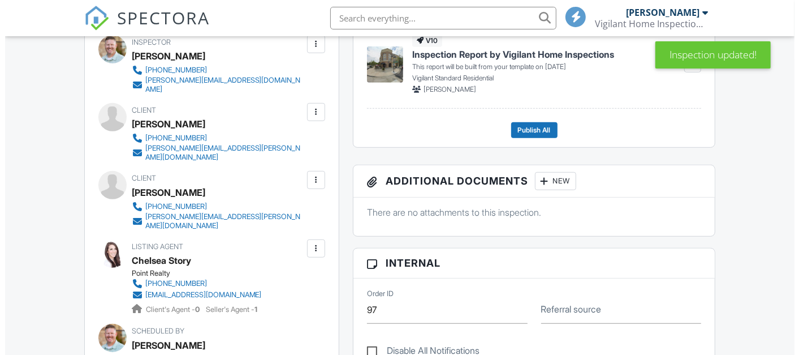
scroll to position [439, 0]
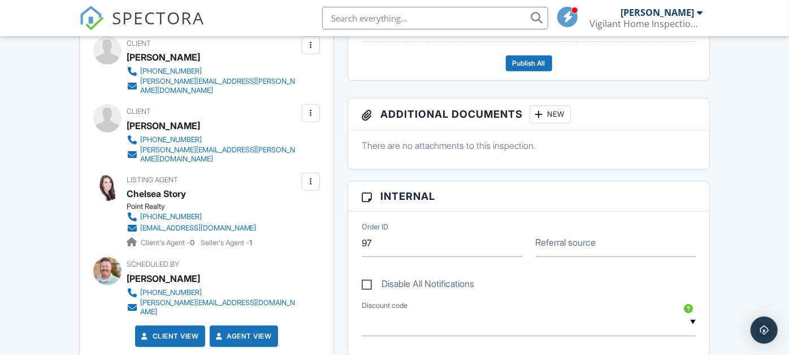
click at [309, 183] on div at bounding box center [310, 181] width 11 height 11
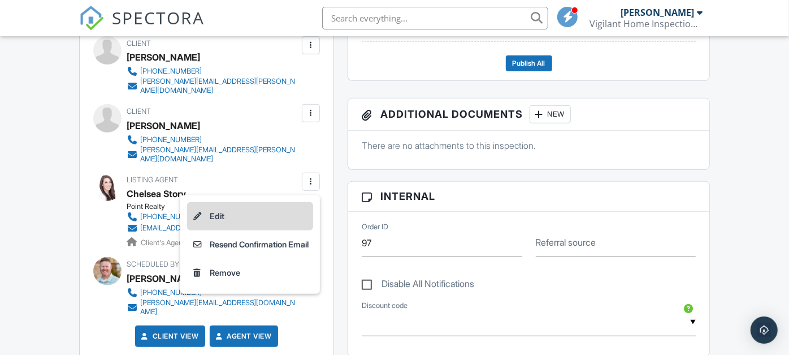
click at [215, 221] on li "Edit" at bounding box center [250, 216] width 126 height 28
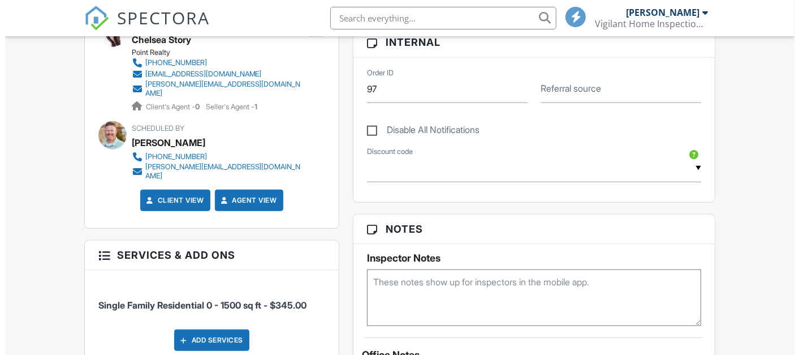
scroll to position [439, 0]
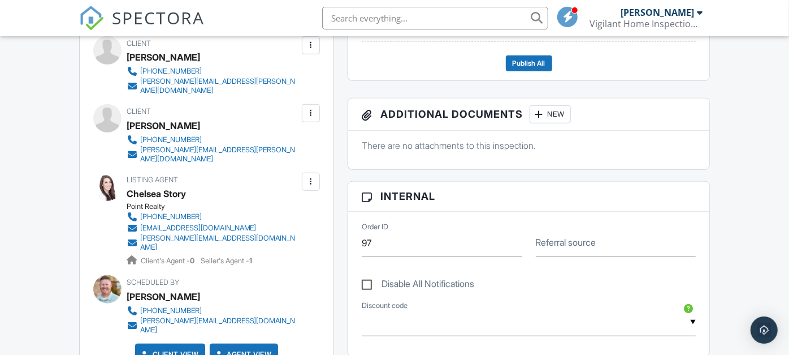
click at [312, 188] on div at bounding box center [311, 181] width 18 height 18
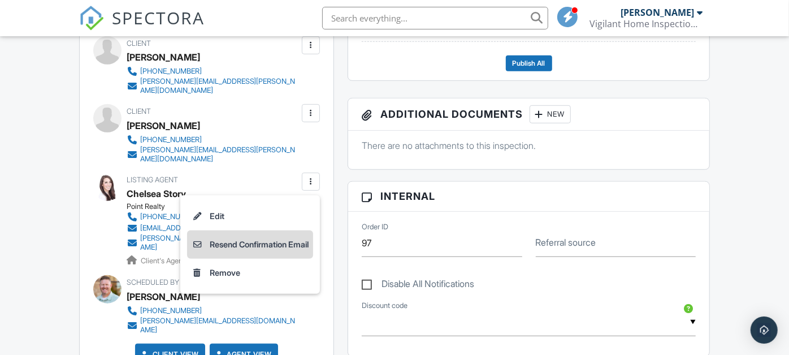
click at [289, 240] on li "Resend Confirmation Email" at bounding box center [250, 244] width 126 height 28
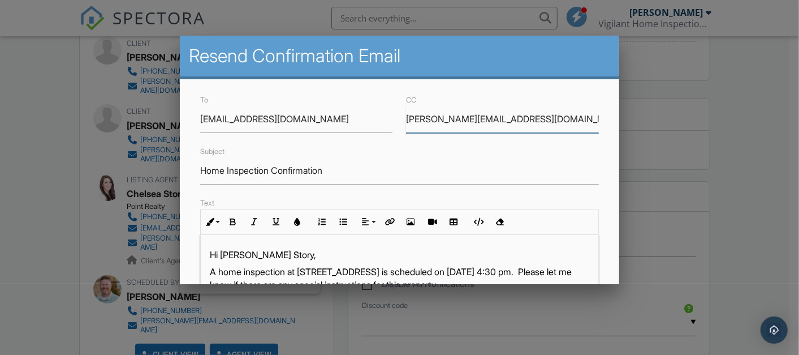
drag, startPoint x: 569, startPoint y: 116, endPoint x: 420, endPoint y: 115, distance: 149.3
click at [399, 121] on div "CC valerie@gemstatetransactions.com" at bounding box center [502, 113] width 206 height 40
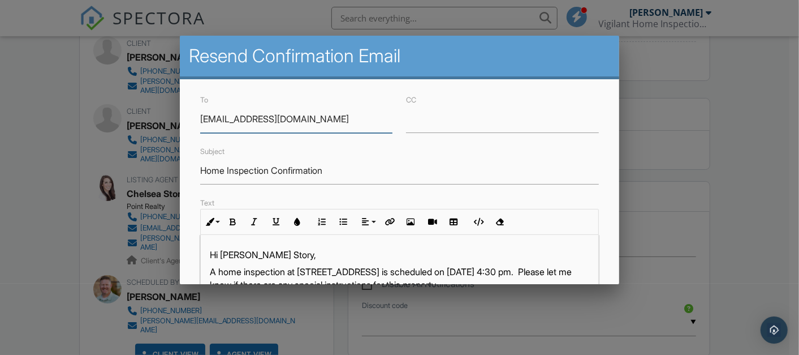
click at [345, 121] on input "story@chelseastory.com" at bounding box center [296, 119] width 193 height 28
click at [441, 118] on input "CC" at bounding box center [502, 119] width 193 height 28
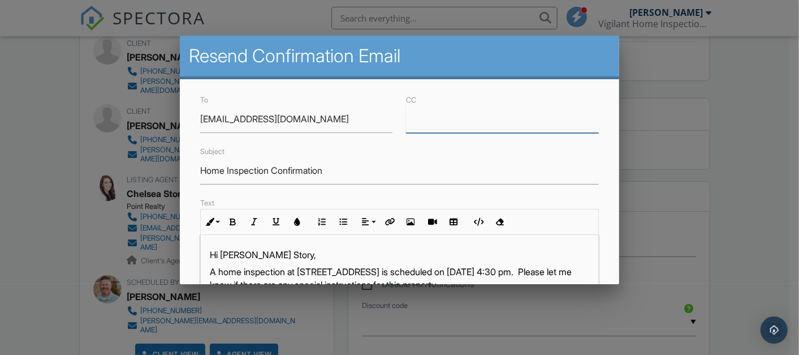
click at [420, 119] on input "CC" at bounding box center [502, 119] width 193 height 28
paste input "valerie@gemstatetransactions.com"
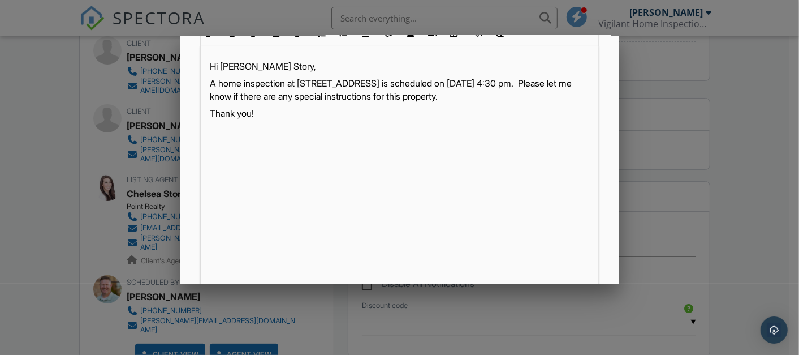
scroll to position [0, 0]
type input "valerie@gemstatetransactions.com"
click at [607, 86] on div "To story@chelseastory.com CC valerie@gemstatetransactions.com Subject Home Insp…" at bounding box center [399, 147] width 439 height 512
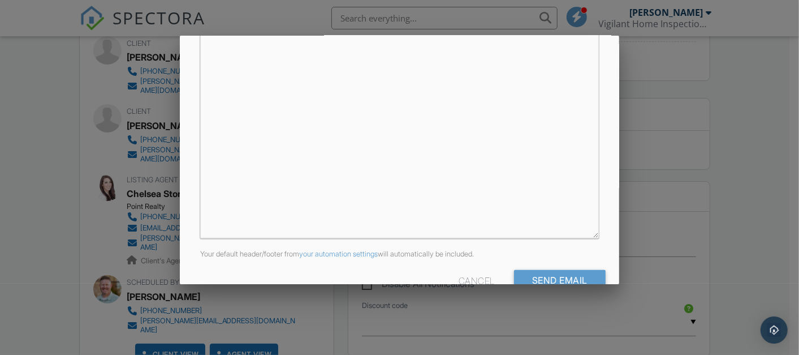
scroll to position [306, 0]
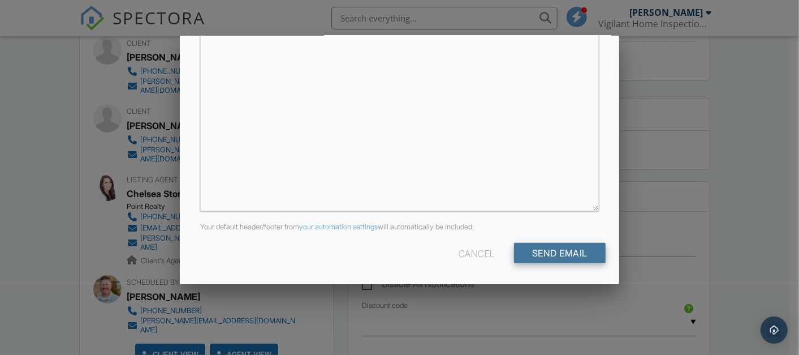
click at [554, 249] on input "Send Email" at bounding box center [560, 253] width 92 height 20
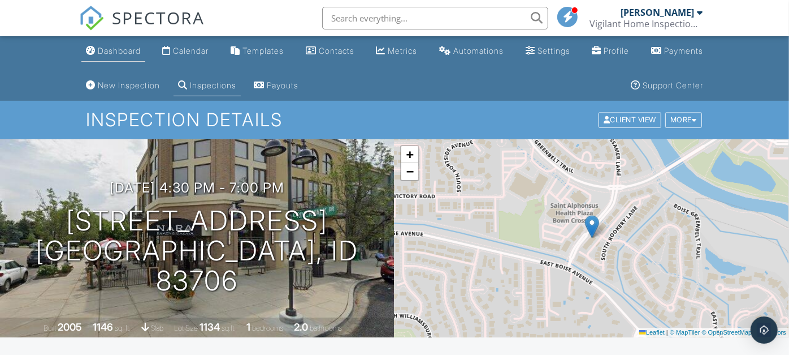
click at [129, 49] on div "Dashboard" at bounding box center [119, 51] width 43 height 10
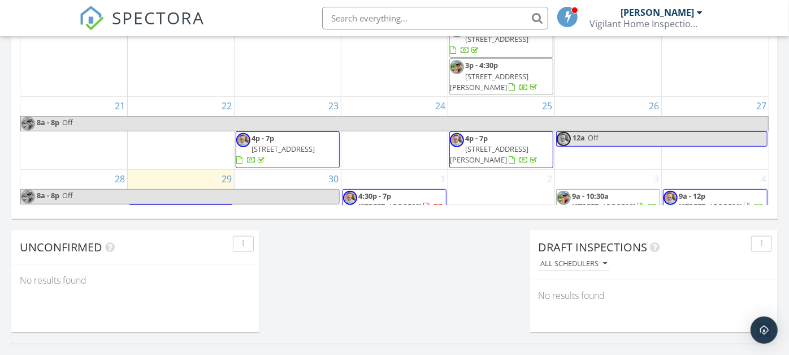
scroll to position [879, 0]
